Goal: Information Seeking & Learning: Check status

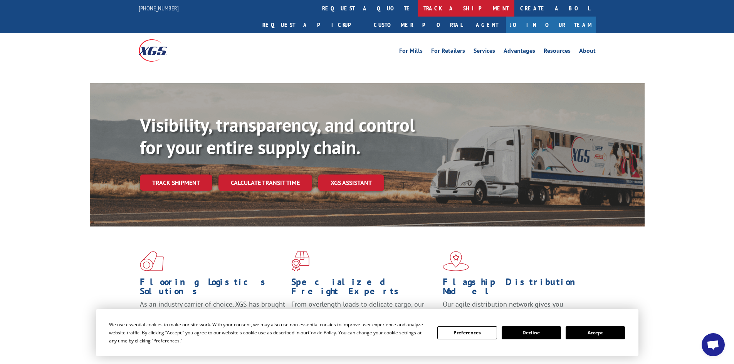
click at [418, 8] on link "track a shipment" at bounding box center [466, 8] width 97 height 17
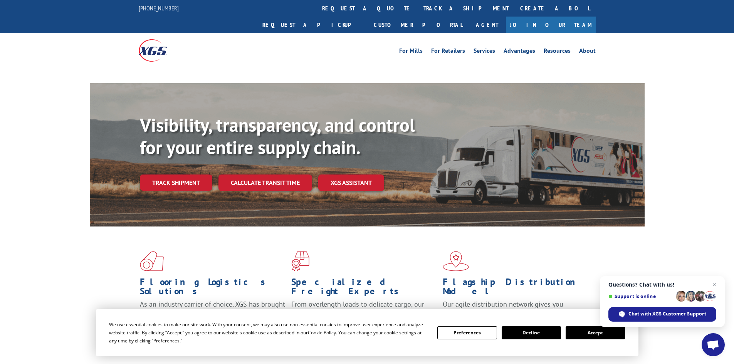
click at [588, 334] on button "Accept" at bounding box center [595, 332] width 59 height 13
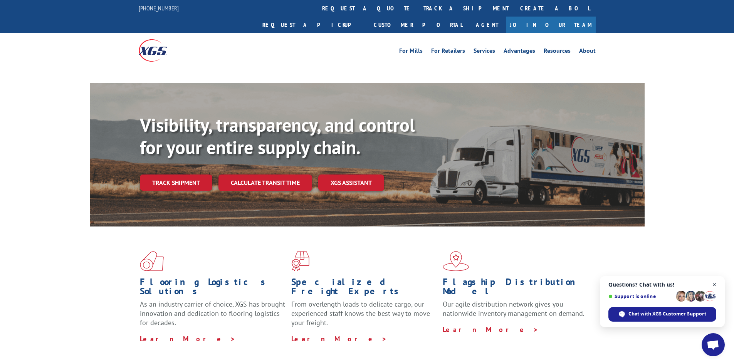
click at [714, 284] on span "Close chat" at bounding box center [715, 285] width 10 height 10
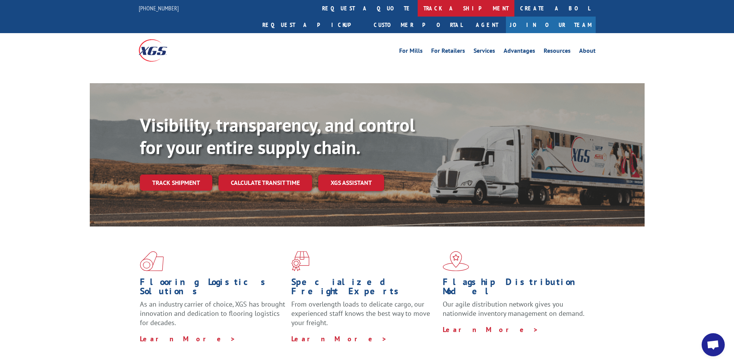
click at [418, 7] on link "track a shipment" at bounding box center [466, 8] width 97 height 17
click at [418, 4] on link "track a shipment" at bounding box center [466, 8] width 97 height 17
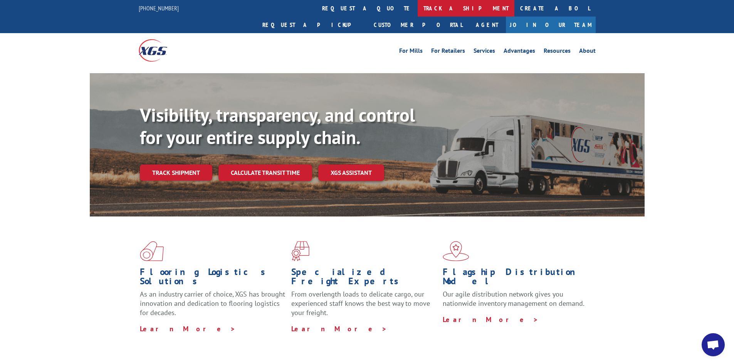
click at [418, 7] on link "track a shipment" at bounding box center [466, 8] width 97 height 17
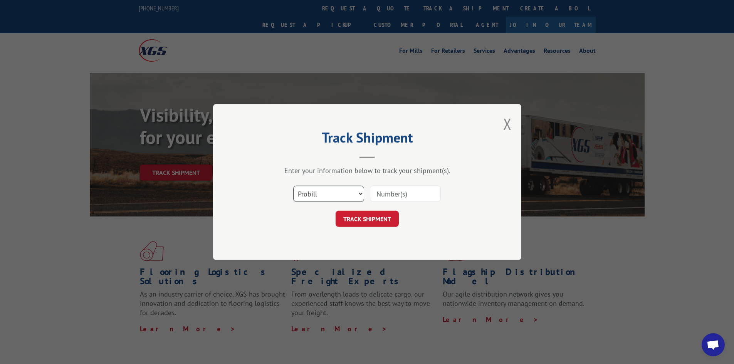
click at [359, 193] on select "Select category... Probill BOL PO" at bounding box center [328, 194] width 71 height 16
select select "bol"
click at [293, 186] on select "Select category... Probill BOL PO" at bounding box center [328, 194] width 71 height 16
click at [379, 195] on input at bounding box center [405, 194] width 71 height 16
paste input "- 7089919"
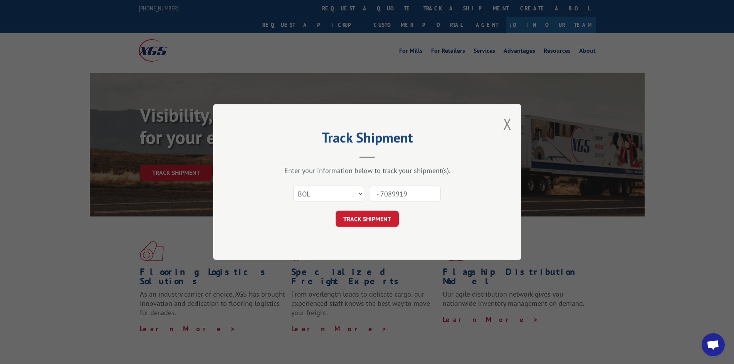
click at [379, 193] on input "- 7089919" at bounding box center [405, 194] width 71 height 16
type input "-7089919"
click at [373, 221] on button "TRACK SHIPMENT" at bounding box center [367, 219] width 63 height 16
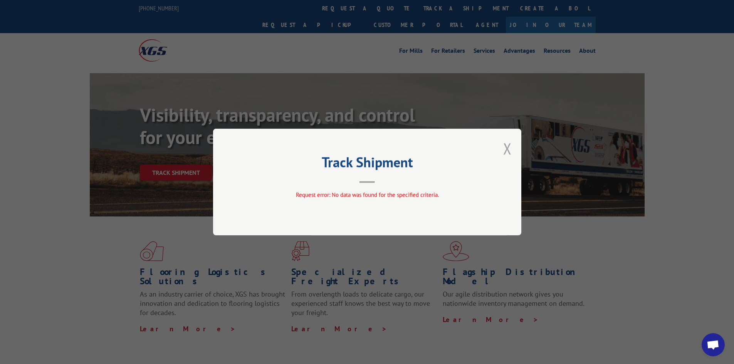
click at [506, 146] on button "Close modal" at bounding box center [507, 148] width 8 height 20
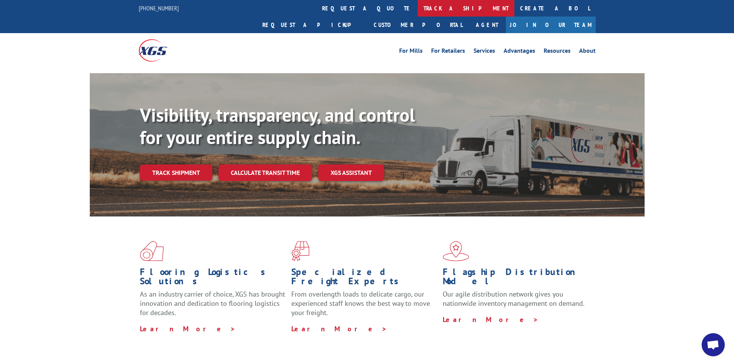
click at [418, 6] on link "track a shipment" at bounding box center [466, 8] width 97 height 17
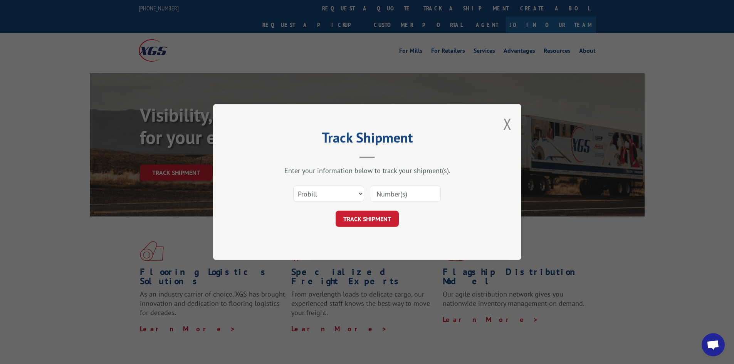
drag, startPoint x: 413, startPoint y: 196, endPoint x: 364, endPoint y: 195, distance: 48.6
click at [364, 195] on div "Select category... Probill BOL PO" at bounding box center [367, 193] width 231 height 25
click at [409, 194] on input at bounding box center [405, 194] width 71 height 16
paste input "- 7089919"
click at [380, 195] on input "- 7089919" at bounding box center [405, 194] width 71 height 16
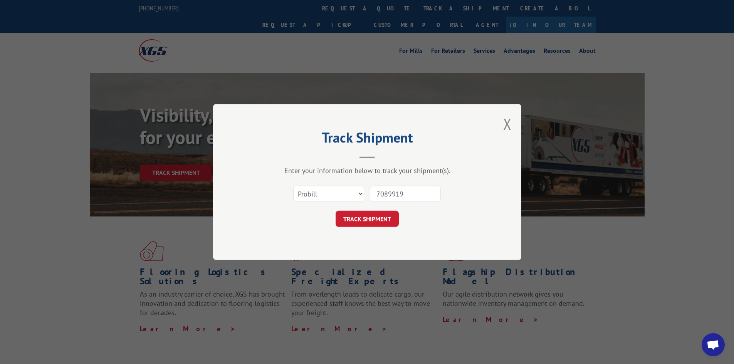
type input "7089919"
drag, startPoint x: 425, startPoint y: 192, endPoint x: 312, endPoint y: 188, distance: 112.9
click at [317, 191] on div "Select category... Probill BOL PO 7089919" at bounding box center [367, 193] width 231 height 25
paste input "17640797"
type input "17640797"
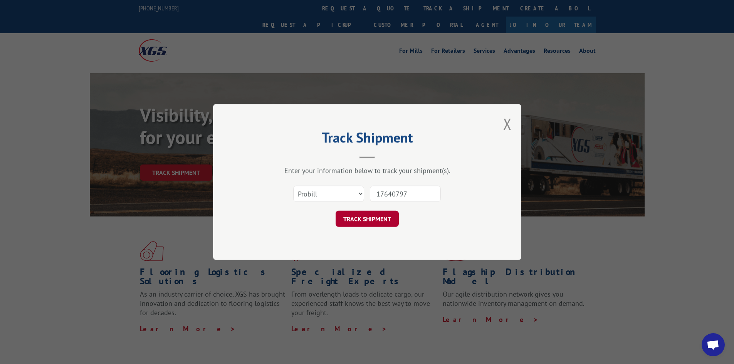
click at [374, 221] on button "TRACK SHIPMENT" at bounding box center [367, 219] width 63 height 16
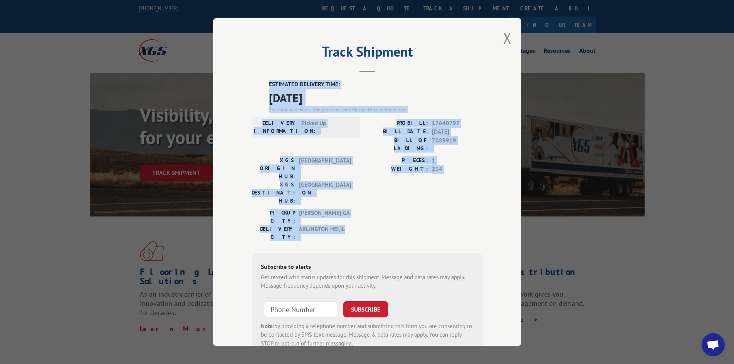
drag, startPoint x: 357, startPoint y: 188, endPoint x: 253, endPoint y: 87, distance: 144.7
click at [253, 87] on div "ESTIMATED DELIVERY TIME: [DATE] The estimated time is using the time zone for t…" at bounding box center [367, 218] width 231 height 277
copy div "ESTIMATED DELIVERY TIME: [DATE] The estimated time is using the time zone for t…"
